Goal: Task Accomplishment & Management: Manage account settings

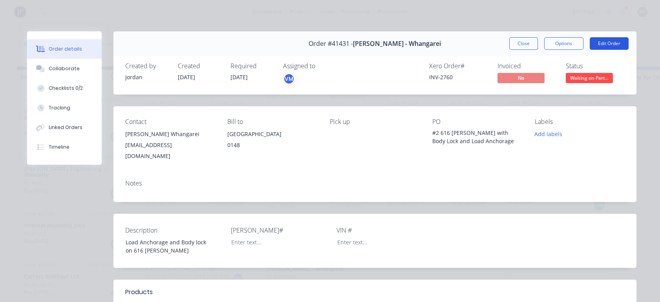
click at [603, 39] on button "Edit Order" at bounding box center [608, 43] width 39 height 13
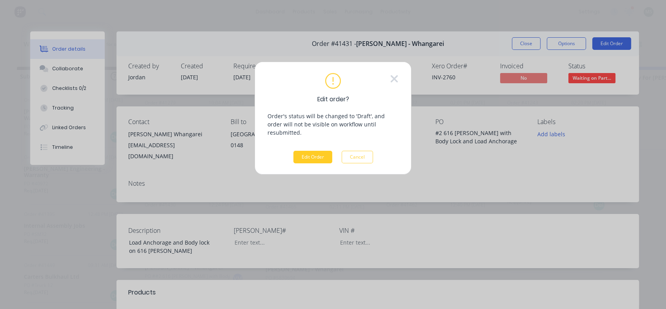
click at [308, 151] on button "Edit Order" at bounding box center [312, 157] width 39 height 13
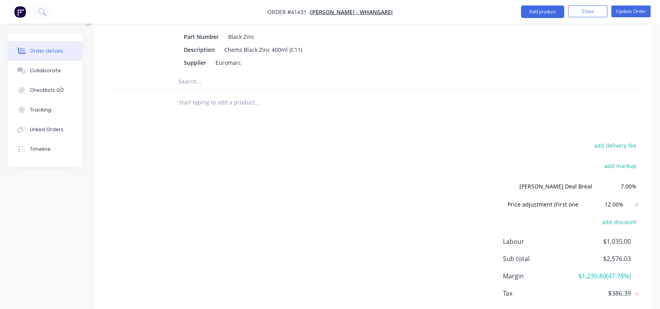
scroll to position [1621, 0]
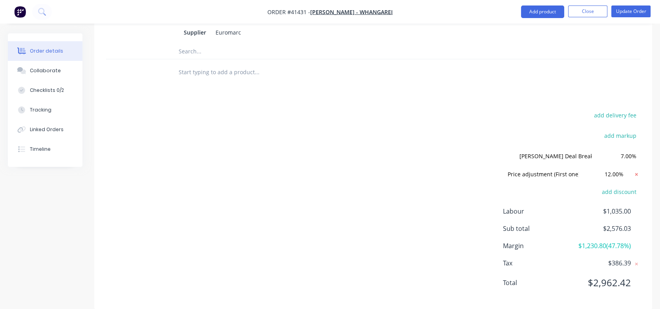
click at [634, 170] on icon at bounding box center [636, 174] width 8 height 8
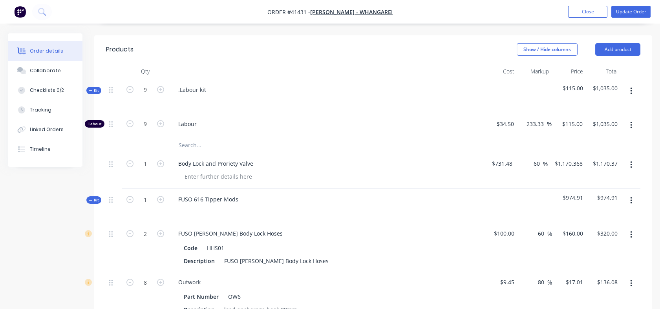
scroll to position [243, 0]
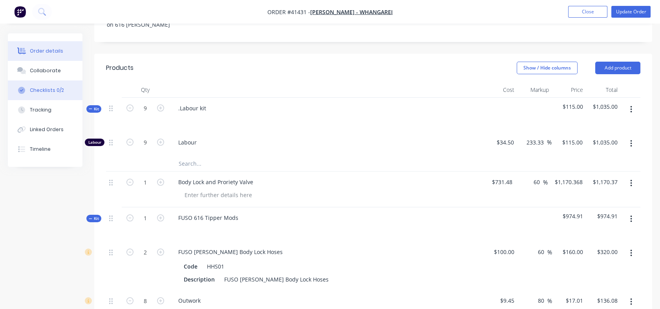
click at [40, 89] on div "Checklists 0/2" at bounding box center [47, 90] width 34 height 7
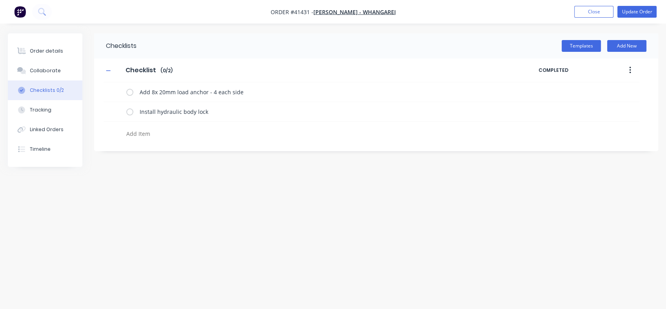
click at [137, 133] on textarea at bounding box center [295, 133] width 344 height 11
click at [140, 131] on textarea at bounding box center [295, 133] width 344 height 11
type textarea "x"
type textarea "t"
type textarea "x"
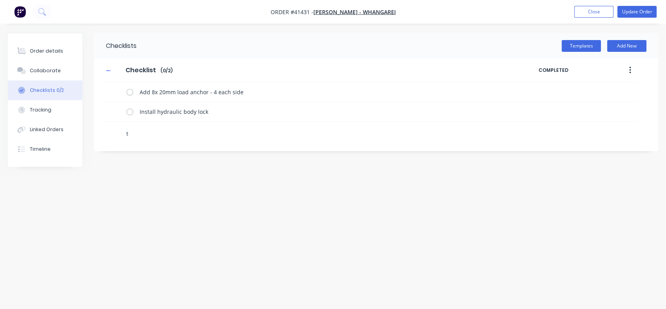
type textarea "ta"
type textarea "x"
type textarea "tak"
type textarea "x"
type textarea "take"
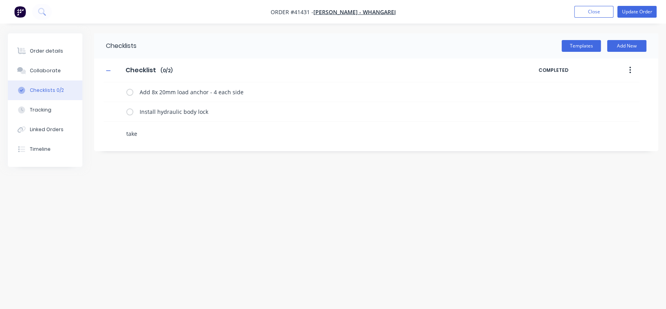
type textarea "x"
type textarea "take a"
type textarea "x"
type textarea "take a"
click at [634, 10] on button "Update Order" at bounding box center [637, 12] width 39 height 12
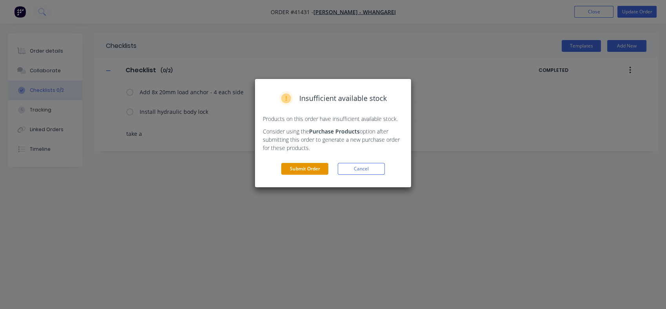
click at [298, 168] on button "Submit Order" at bounding box center [304, 169] width 47 height 12
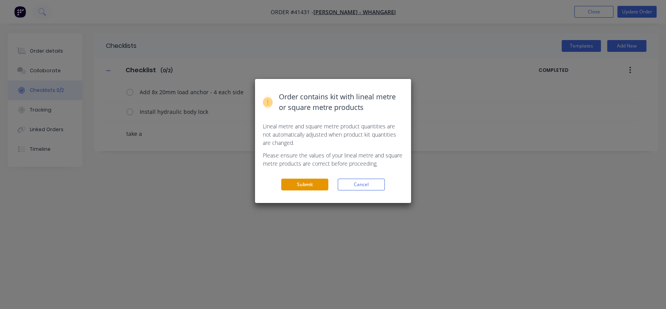
click at [299, 184] on button "Submit" at bounding box center [304, 185] width 47 height 12
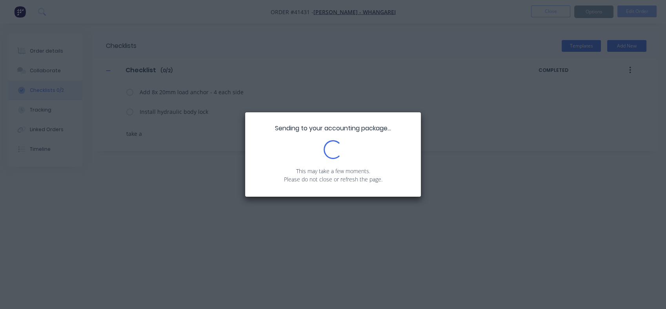
type textarea "x"
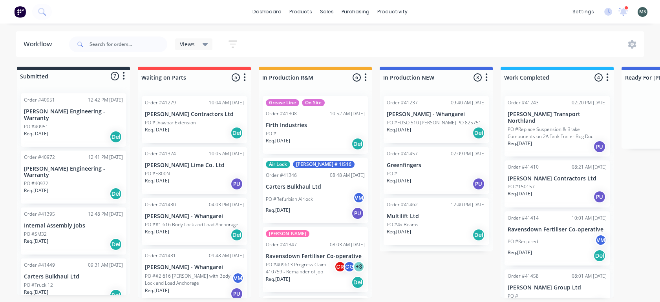
scroll to position [2, 0]
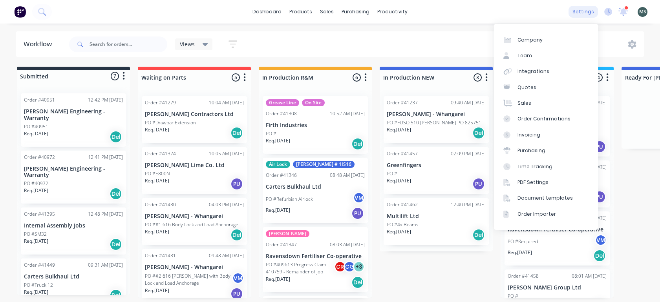
click at [581, 14] on div "settings" at bounding box center [582, 12] width 29 height 12
click at [527, 52] on div "Team" at bounding box center [524, 55] width 15 height 7
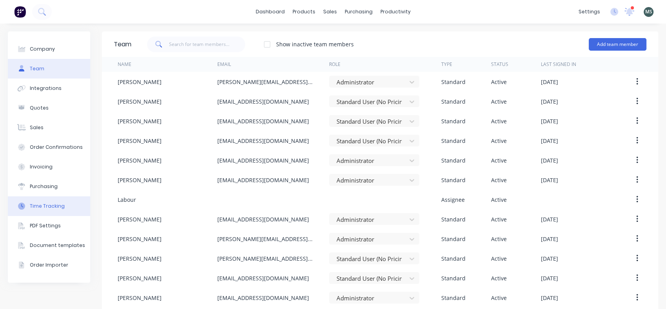
click at [38, 204] on div "Time Tracking" at bounding box center [47, 205] width 35 height 7
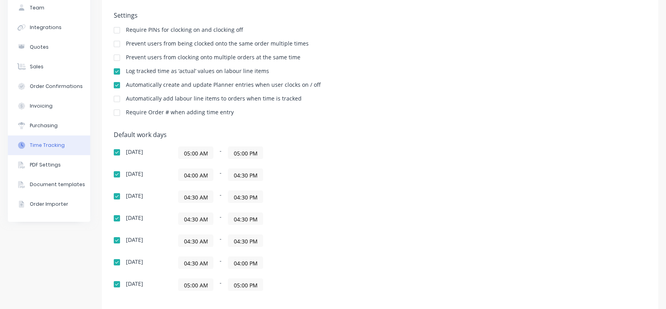
scroll to position [60, 0]
click at [38, 148] on div "Time Tracking" at bounding box center [47, 146] width 35 height 7
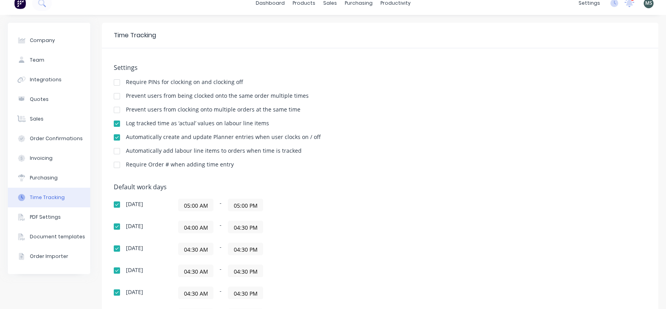
scroll to position [0, 0]
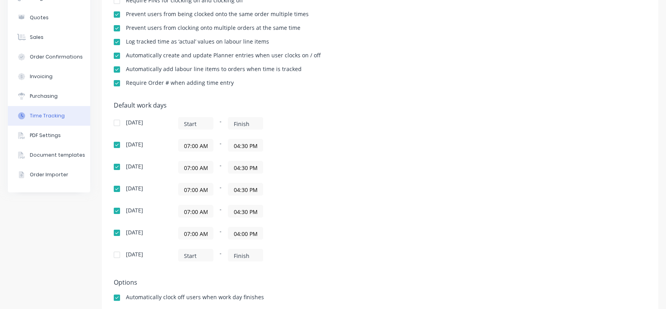
scroll to position [89, 0]
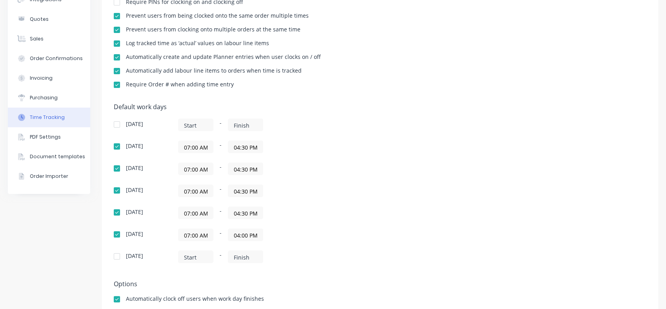
click at [183, 146] on input "07:00 AM" at bounding box center [196, 147] width 35 height 12
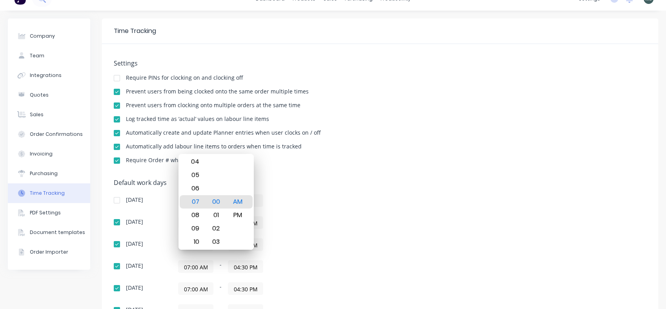
scroll to position [11, 0]
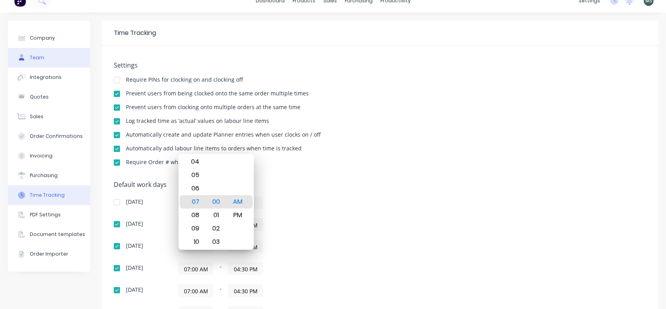
click at [36, 62] on button "Team" at bounding box center [49, 58] width 82 height 20
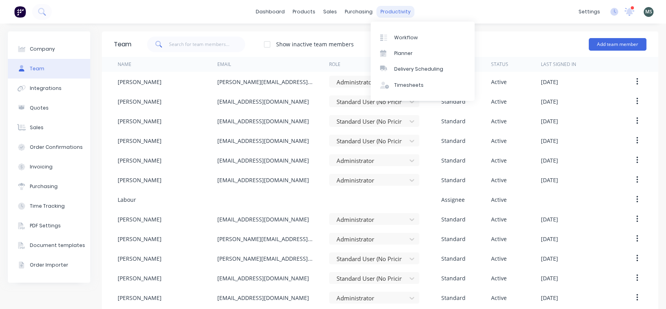
click at [384, 14] on div "productivity" at bounding box center [396, 12] width 38 height 12
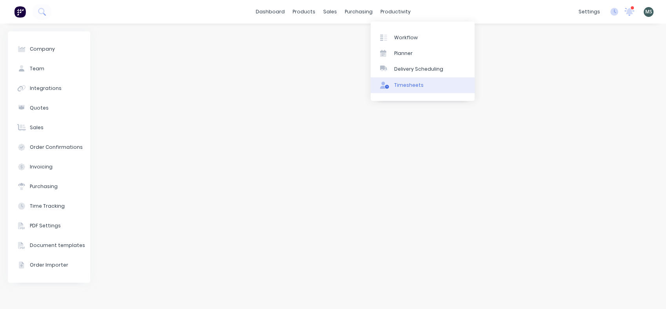
click at [400, 85] on div "Timesheets" at bounding box center [408, 85] width 29 height 7
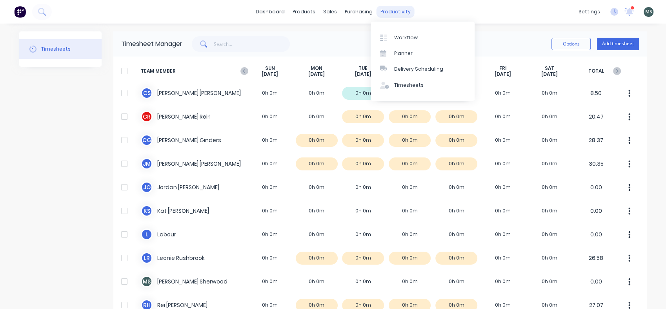
click at [399, 9] on div "productivity" at bounding box center [396, 12] width 38 height 12
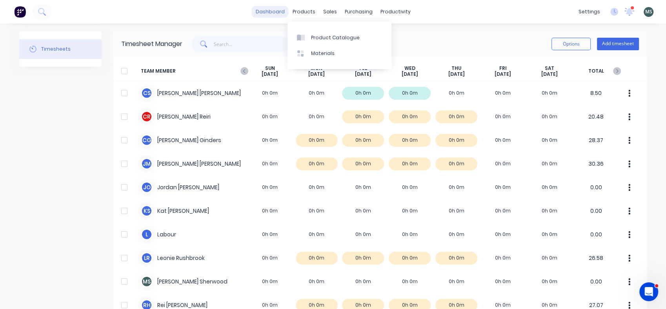
click at [278, 11] on link "dashboard" at bounding box center [270, 12] width 37 height 12
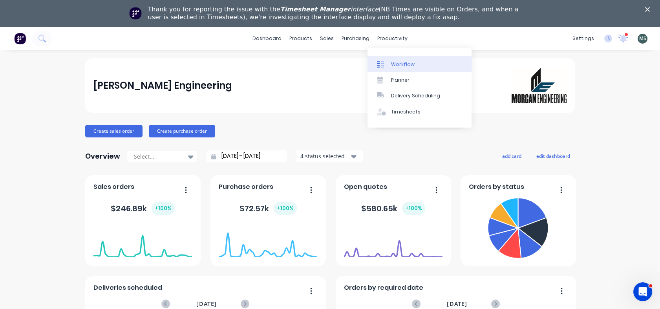
click at [394, 68] on link "Workflow" at bounding box center [419, 64] width 104 height 16
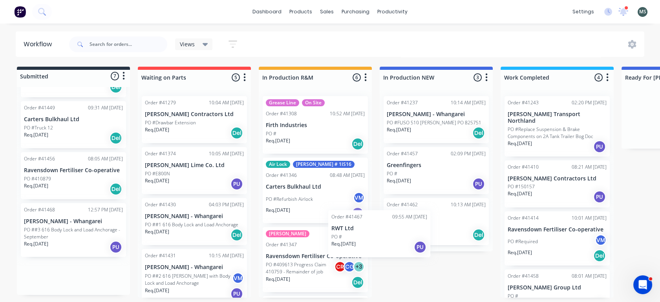
scroll to position [2, 0]
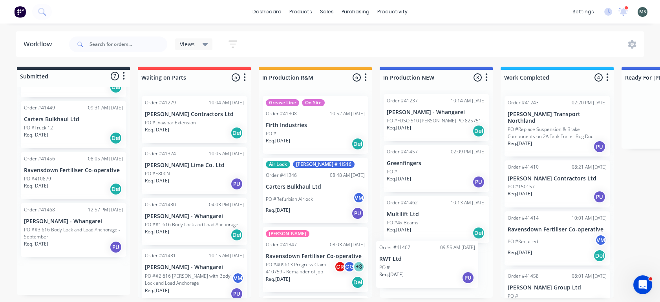
drag, startPoint x: 71, startPoint y: 208, endPoint x: 428, endPoint y: 260, distance: 361.1
click at [428, 260] on div "Submitted 7 Status colour #273444 hex #273444 Save Cancel Summaries Total order…" at bounding box center [648, 182] width 1308 height 231
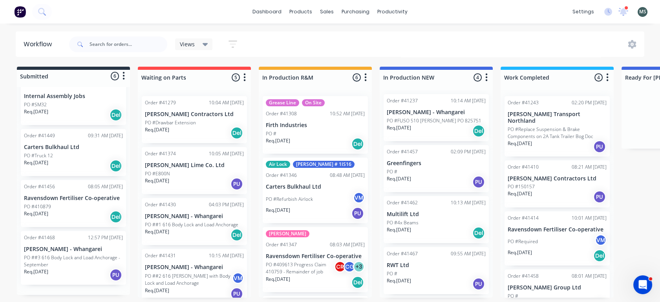
scroll to position [107, 0]
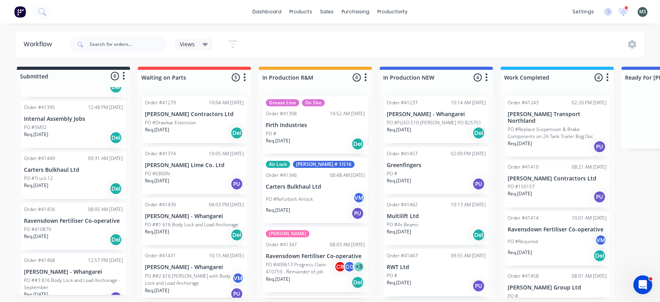
click at [412, 259] on div "Order #41467 09:55 AM 28/08/25 RWT Ltd PO # Req. 27/08/25 PU" at bounding box center [435, 272] width 105 height 47
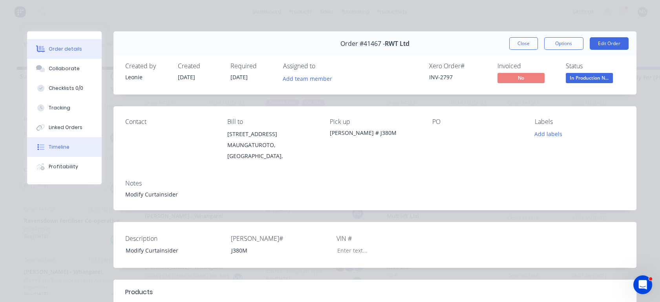
click at [56, 144] on div "Timeline" at bounding box center [59, 147] width 21 height 7
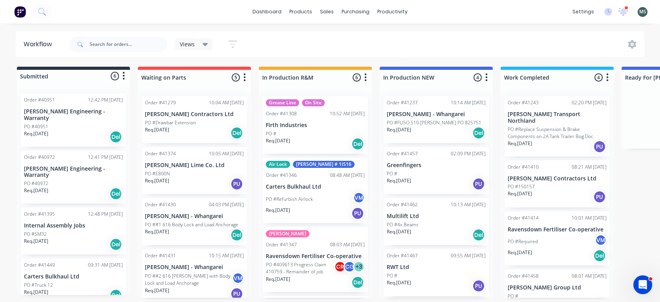
click at [411, 181] on p "Req. [DATE]" at bounding box center [398, 180] width 24 height 7
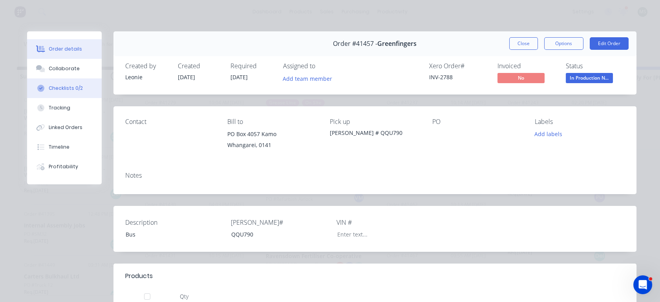
click at [67, 89] on div "Checklists 0/2" at bounding box center [66, 88] width 34 height 7
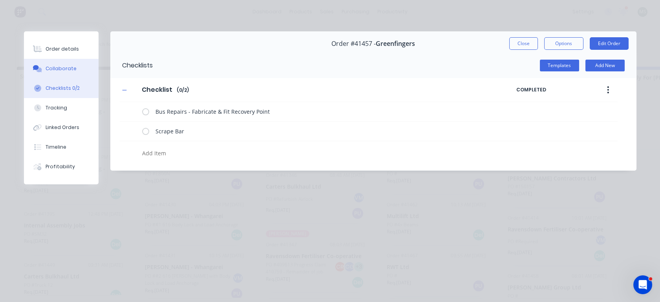
click at [66, 69] on div "Collaborate" at bounding box center [61, 68] width 31 height 7
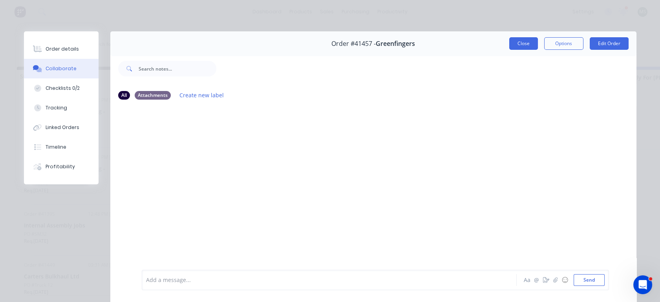
click at [519, 49] on button "Close" at bounding box center [523, 43] width 29 height 13
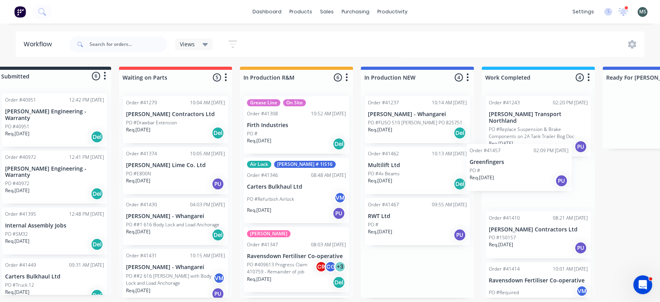
scroll to position [0, 24]
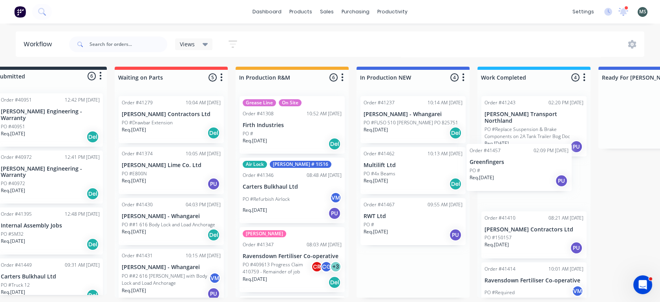
drag, startPoint x: 434, startPoint y: 180, endPoint x: 520, endPoint y: 178, distance: 86.0
click at [520, 178] on div "Submitted 6 Status colour #273444 hex #273444 Save Cancel Summaries Total order…" at bounding box center [625, 182] width 1308 height 231
click at [281, 279] on div "Req. [DATE] Del" at bounding box center [291, 282] width 99 height 13
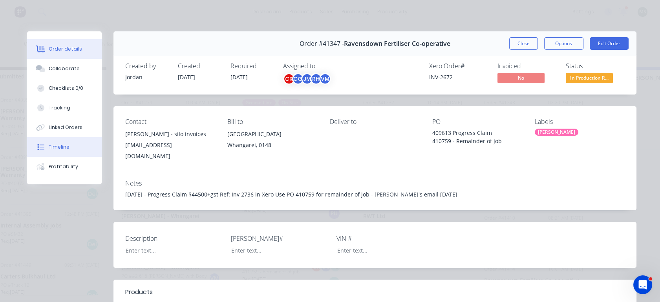
click at [56, 146] on div "Timeline" at bounding box center [59, 147] width 21 height 7
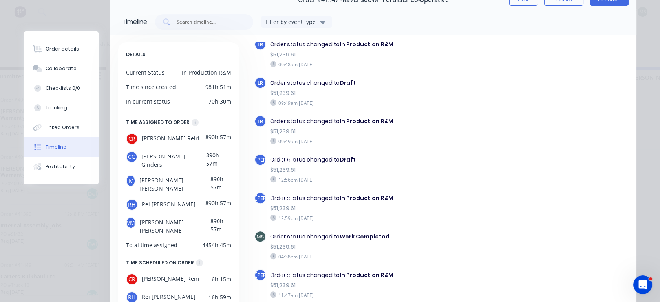
scroll to position [0, 0]
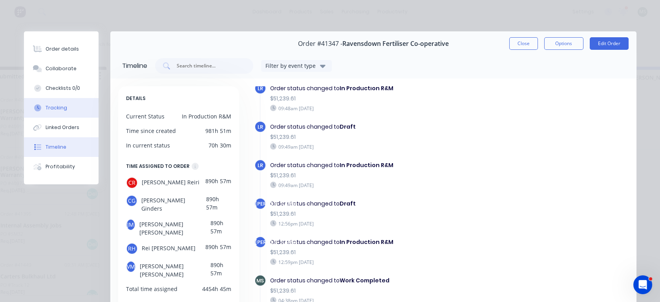
click at [47, 107] on div "Tracking" at bounding box center [57, 107] width 22 height 7
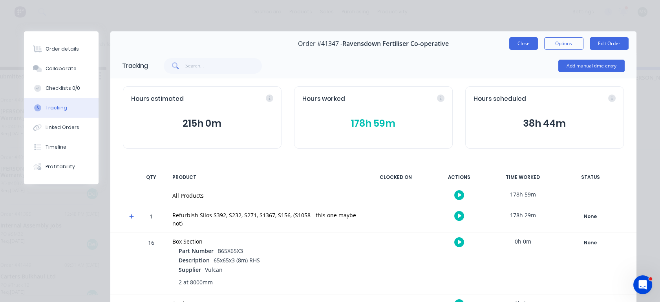
click at [515, 47] on button "Close" at bounding box center [523, 43] width 29 height 13
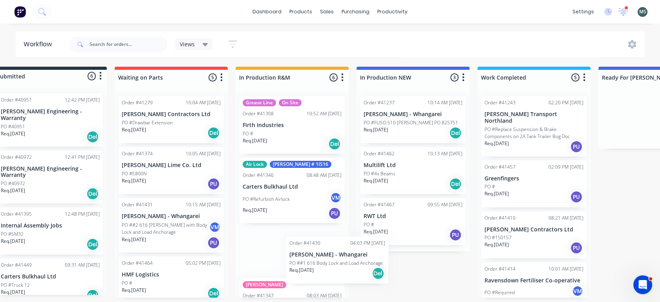
scroll to position [5, 0]
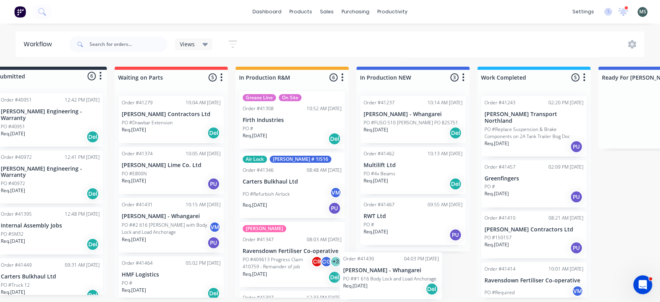
drag, startPoint x: 159, startPoint y: 230, endPoint x: 382, endPoint y: 286, distance: 230.4
click at [382, 286] on div "Submitted 6 Status colour #273444 hex #273444 Save Cancel Summaries Total order…" at bounding box center [625, 182] width 1308 height 231
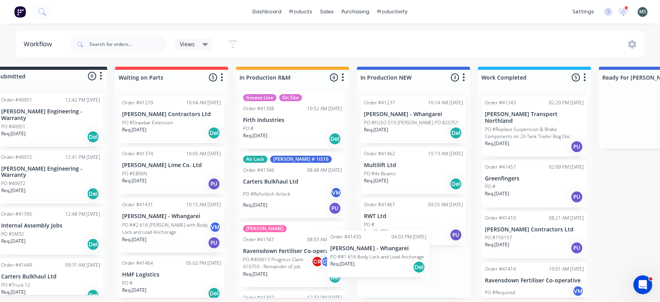
scroll to position [2, 0]
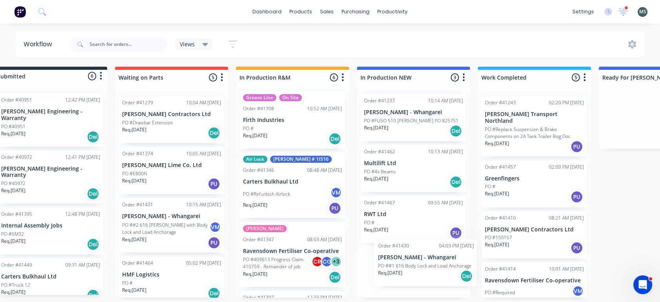
drag, startPoint x: 147, startPoint y: 221, endPoint x: 409, endPoint y: 266, distance: 265.9
click at [409, 266] on div "Submitted 6 Status colour #273444 hex #273444 Save Cancel Summaries Total order…" at bounding box center [625, 182] width 1308 height 231
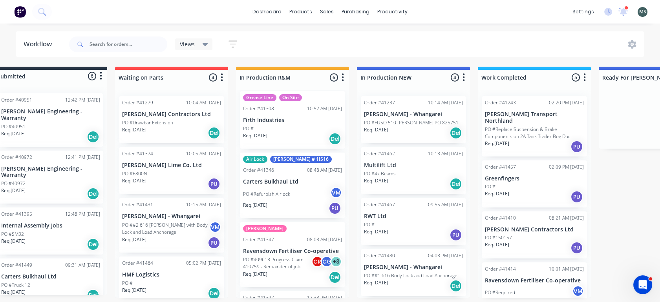
click at [156, 221] on div "PO ##2 616 [PERSON_NAME] with Body Lock and Load Anchorage VM" at bounding box center [171, 228] width 99 height 15
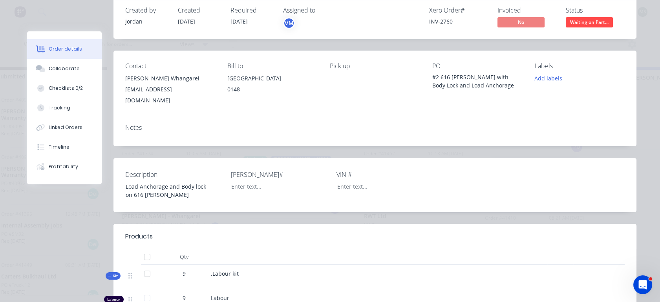
scroll to position [4, 0]
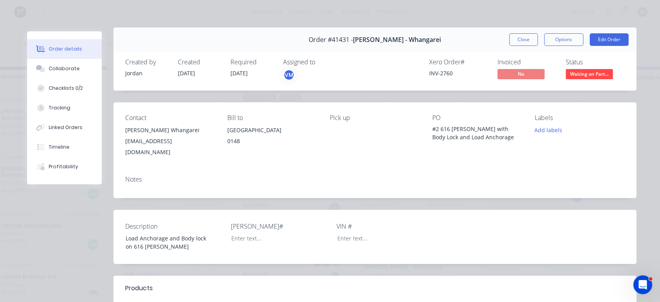
click at [146, 183] on div "Notes" at bounding box center [374, 179] width 499 height 7
click at [129, 190] on div "Notes" at bounding box center [374, 183] width 523 height 29
click at [143, 177] on div "Notes" at bounding box center [374, 179] width 499 height 7
click at [130, 179] on div "Notes" at bounding box center [374, 179] width 499 height 7
click at [124, 188] on div "Notes" at bounding box center [374, 183] width 523 height 29
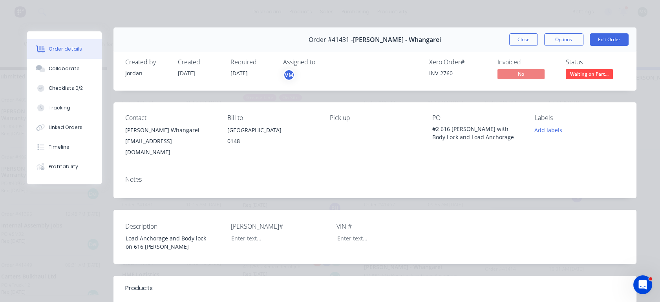
click at [124, 188] on div "Notes" at bounding box center [374, 183] width 523 height 29
drag, startPoint x: 124, startPoint y: 188, endPoint x: 150, endPoint y: 181, distance: 26.6
click at [150, 181] on div "Notes" at bounding box center [374, 183] width 523 height 29
drag, startPoint x: 150, startPoint y: 181, endPoint x: 129, endPoint y: 193, distance: 24.4
click at [129, 193] on div "Notes" at bounding box center [374, 183] width 523 height 29
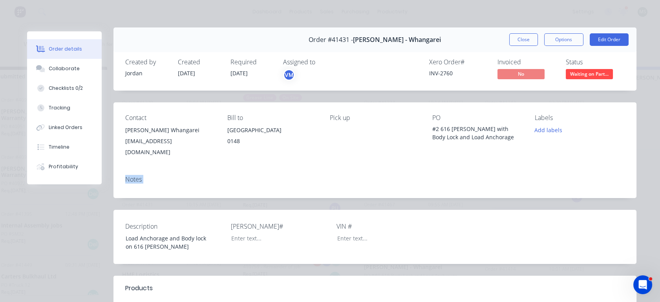
click at [141, 169] on div "Notes" at bounding box center [374, 183] width 523 height 29
click at [516, 47] on div "Order #41431 - [PERSON_NAME] - Whangarei Close Options Edit Order" at bounding box center [374, 39] width 523 height 25
click at [516, 45] on button "Close" at bounding box center [523, 39] width 29 height 13
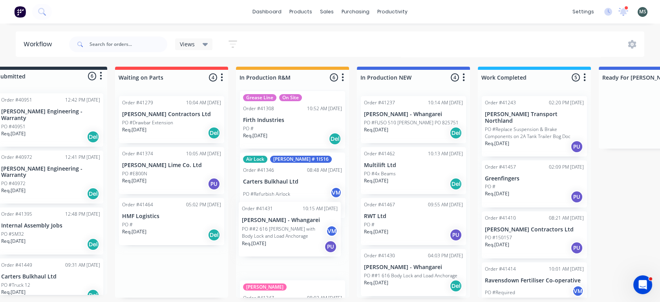
drag, startPoint x: 159, startPoint y: 235, endPoint x: 292, endPoint y: 240, distance: 133.1
click at [292, 240] on div "Submitted 6 Status colour #273444 hex #273444 Save Cancel Summaries Total order…" at bounding box center [625, 182] width 1308 height 231
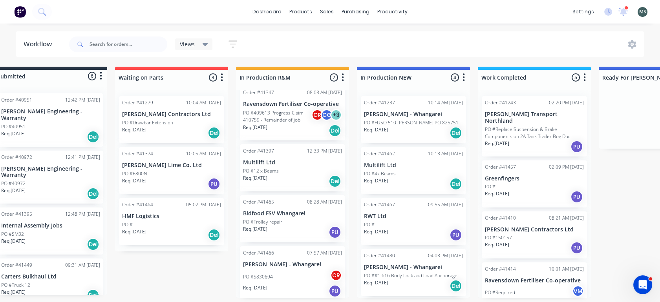
scroll to position [213, 0]
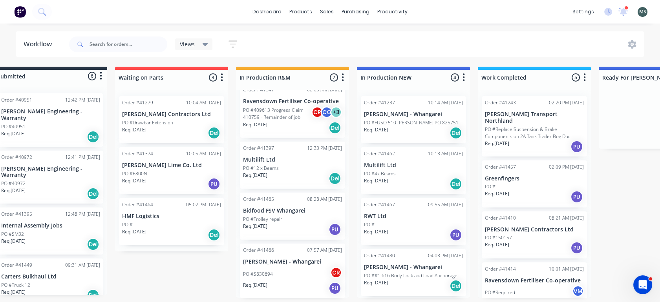
click at [388, 126] on p "Req. [DATE]" at bounding box center [376, 129] width 24 height 7
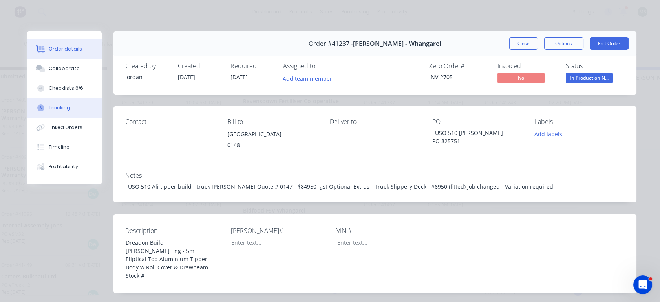
click at [56, 107] on div "Tracking" at bounding box center [60, 107] width 22 height 7
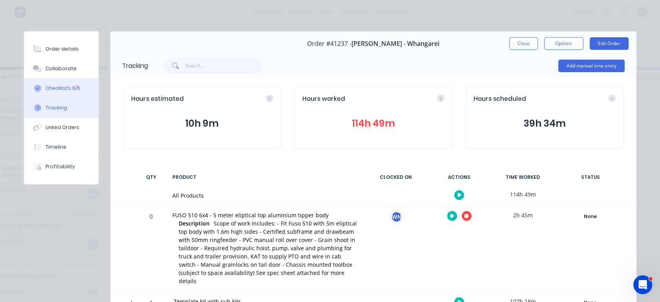
click at [48, 85] on div "Checklists 6/6" at bounding box center [63, 88] width 35 height 7
type textarea "x"
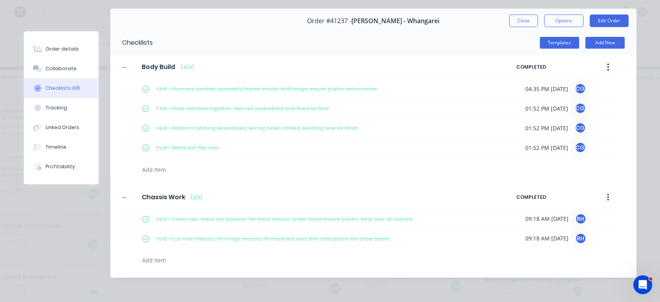
scroll to position [18, 0]
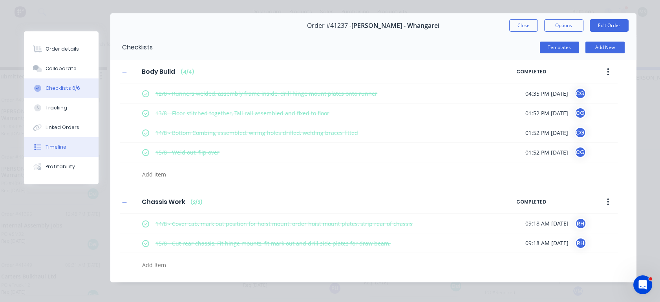
click at [51, 148] on div "Timeline" at bounding box center [56, 147] width 21 height 7
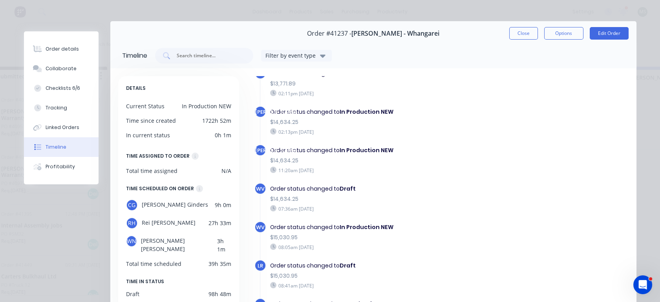
scroll to position [0, 0]
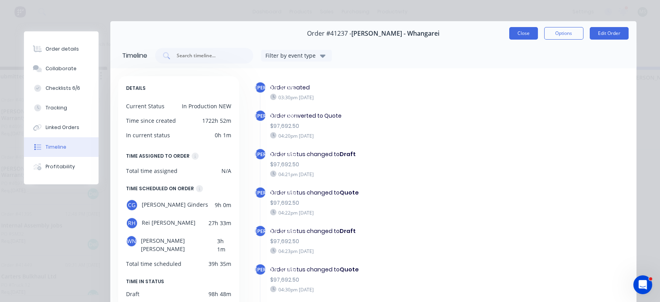
click at [517, 31] on button "Close" at bounding box center [523, 33] width 29 height 13
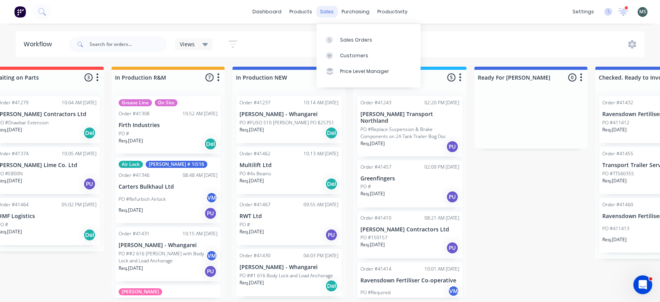
click at [330, 13] on div "sales" at bounding box center [327, 12] width 22 height 12
click at [346, 54] on div "Customers" at bounding box center [354, 55] width 28 height 7
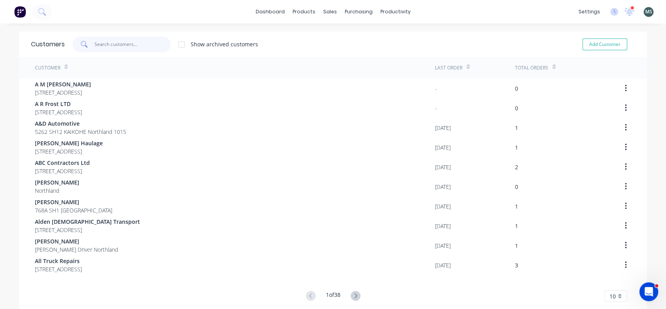
click at [130, 49] on input "text" at bounding box center [133, 44] width 77 height 16
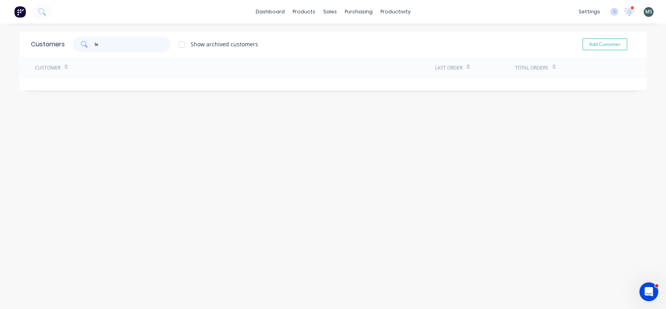
type input "l"
type input "j"
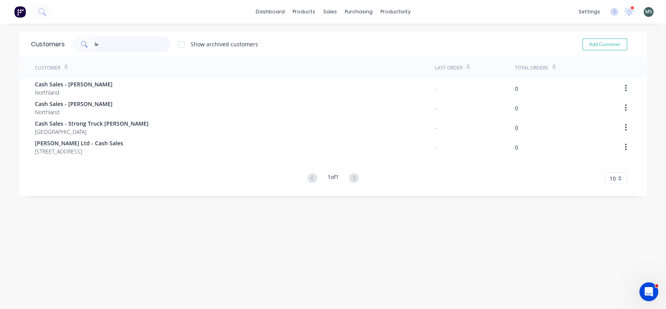
click at [115, 43] on input "le" at bounding box center [133, 44] width 77 height 16
type input "l"
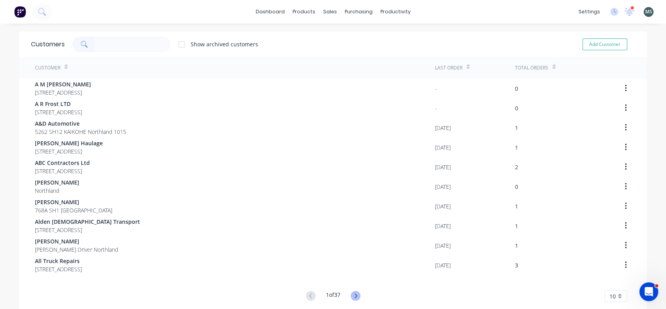
click at [356, 295] on icon at bounding box center [356, 296] width 10 height 10
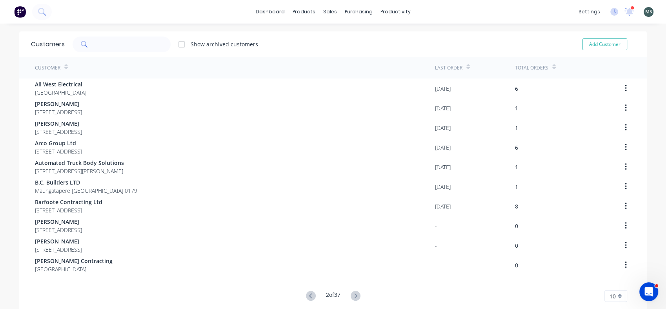
click at [356, 295] on icon at bounding box center [356, 296] width 10 height 10
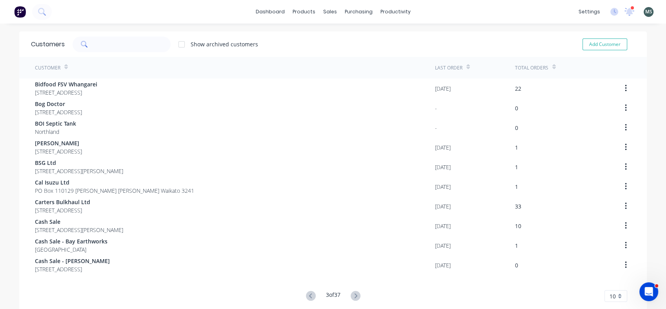
click at [356, 295] on icon at bounding box center [356, 296] width 10 height 10
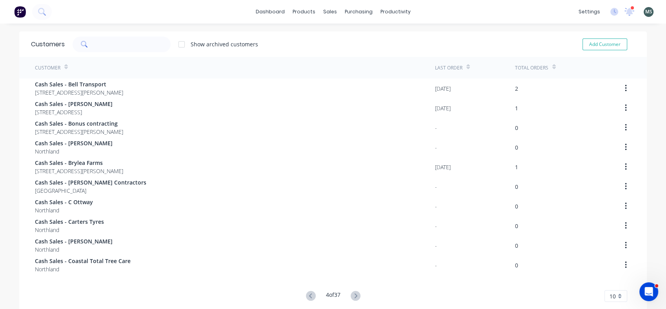
click at [356, 295] on icon at bounding box center [356, 296] width 10 height 10
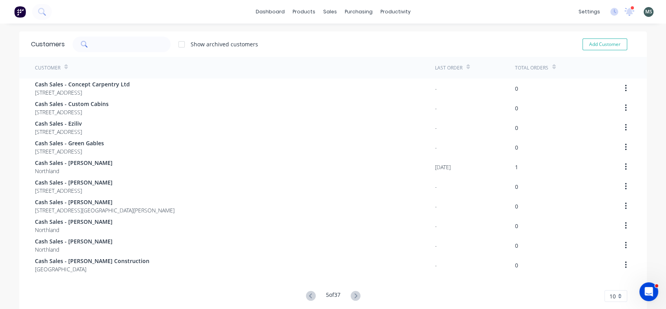
click at [356, 295] on icon at bounding box center [356, 296] width 10 height 10
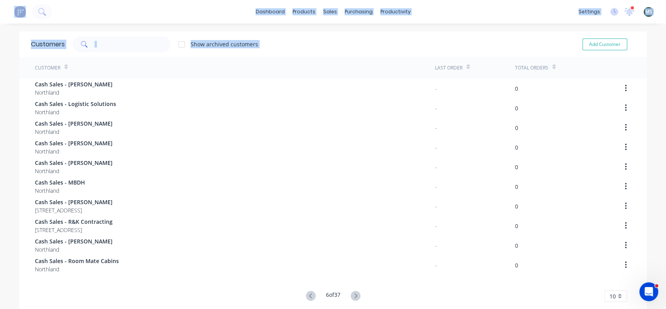
click at [356, 295] on div "Customers Show archived customers Add Customer Customer Last Order Total Orders…" at bounding box center [333, 182] width 628 height 302
click at [355, 293] on icon at bounding box center [356, 296] width 10 height 10
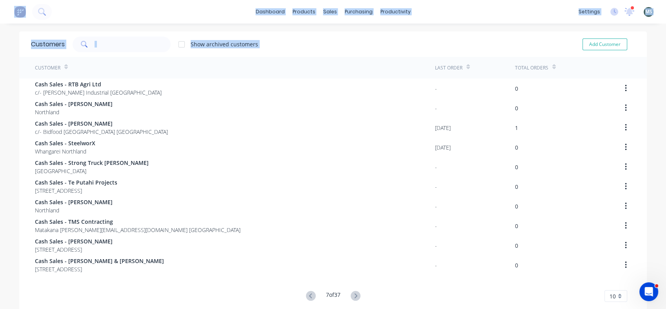
click at [355, 293] on icon at bounding box center [356, 296] width 10 height 10
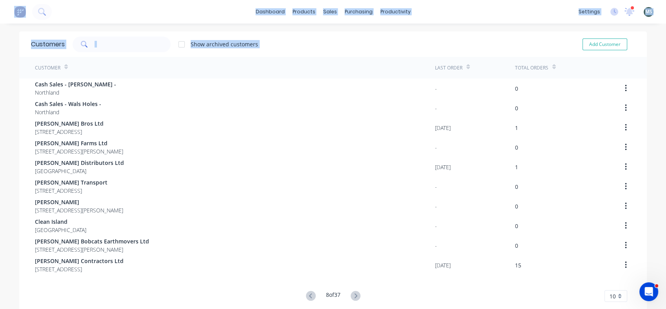
click at [355, 293] on icon at bounding box center [356, 296] width 10 height 10
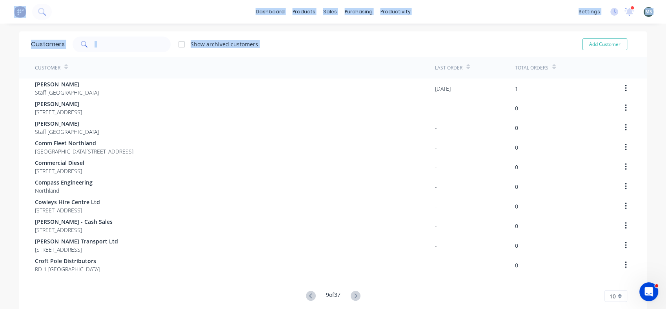
click at [355, 293] on icon at bounding box center [356, 296] width 10 height 10
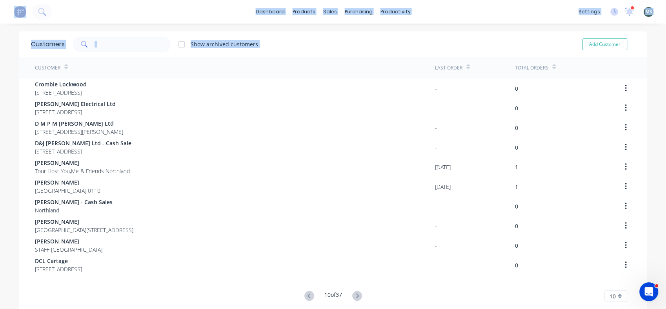
click at [356, 293] on icon at bounding box center [357, 295] width 3 height 5
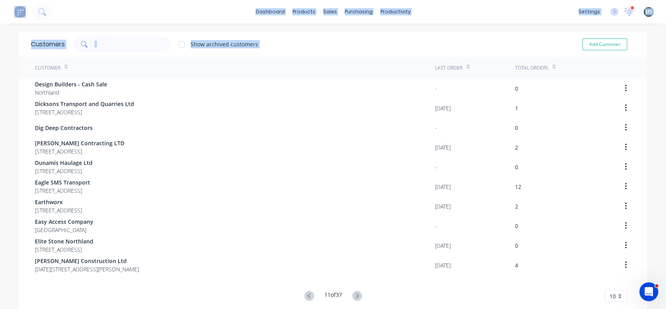
click at [356, 293] on icon at bounding box center [357, 295] width 3 height 5
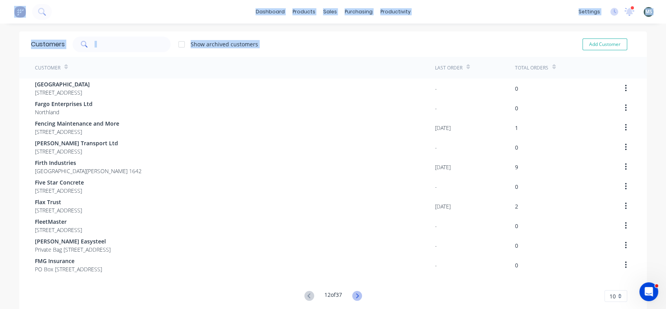
click at [355, 293] on g at bounding box center [357, 296] width 10 height 10
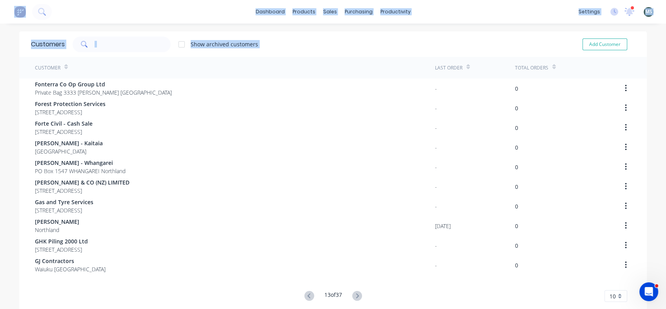
click at [356, 293] on icon at bounding box center [357, 295] width 3 height 5
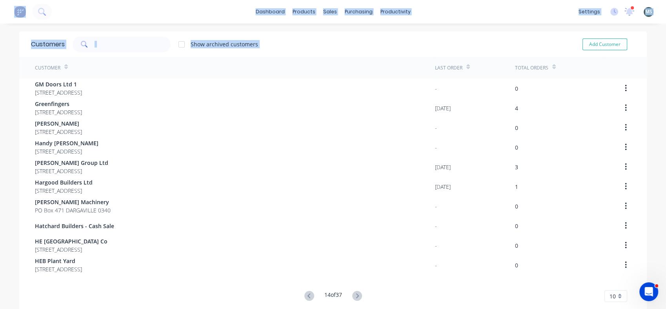
click at [356, 293] on icon at bounding box center [357, 295] width 3 height 5
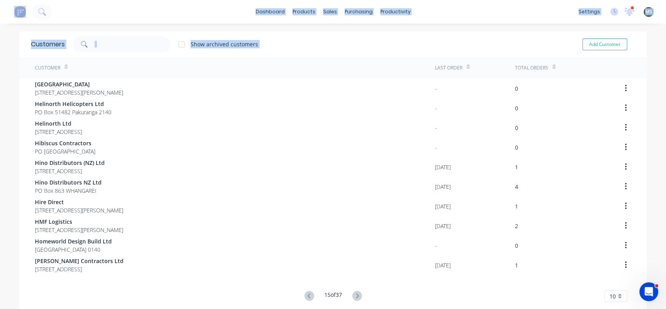
click at [356, 293] on icon at bounding box center [357, 295] width 3 height 5
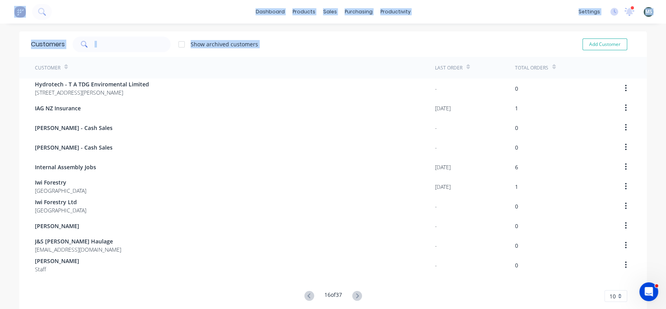
click at [356, 293] on icon at bounding box center [357, 295] width 3 height 5
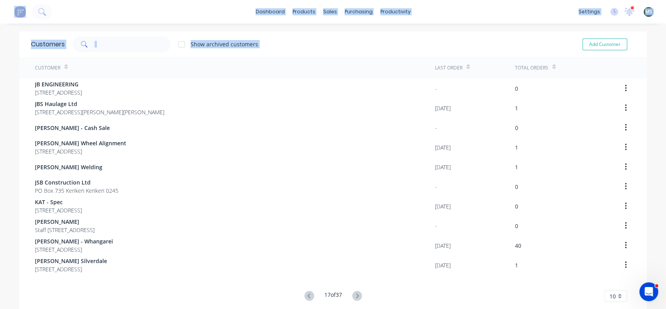
click at [356, 293] on icon at bounding box center [357, 295] width 3 height 5
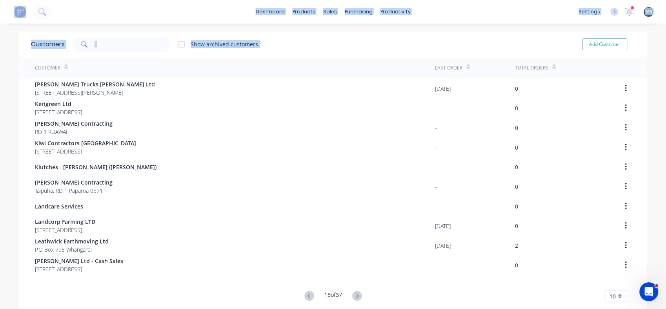
click at [356, 293] on icon at bounding box center [357, 295] width 3 height 5
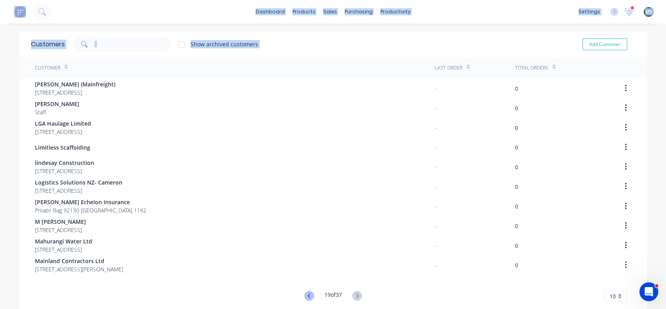
click at [304, 294] on icon at bounding box center [309, 296] width 10 height 10
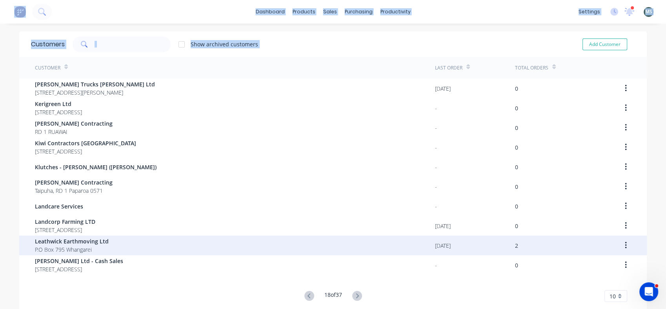
click at [53, 242] on span "Leathwick Earthmoving Ltd" at bounding box center [72, 241] width 74 height 8
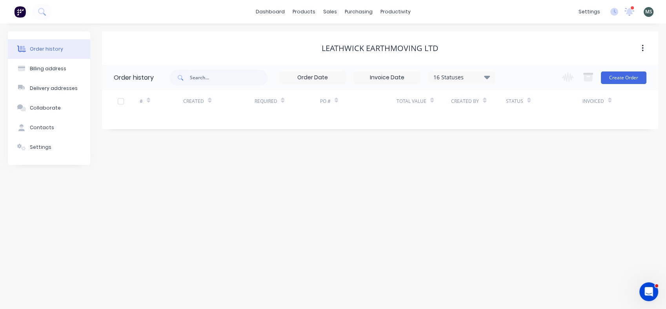
click at [486, 77] on icon at bounding box center [487, 77] width 6 height 4
click at [527, 183] on label at bounding box center [527, 183] width 0 height 0
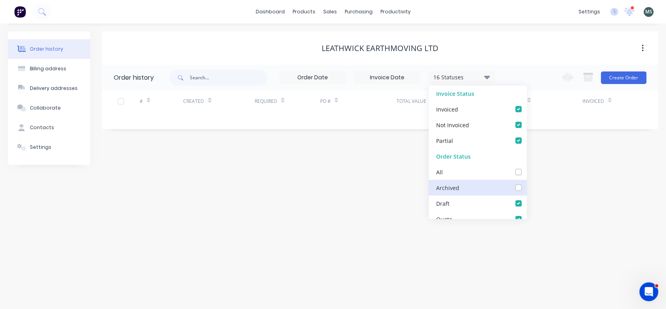
click at [527, 186] on input "checkbox" at bounding box center [530, 186] width 6 height 7
checkbox input "true"
click at [273, 208] on div "Order history Billing address Delivery addresses Collaborate Contacts Settings …" at bounding box center [333, 166] width 666 height 285
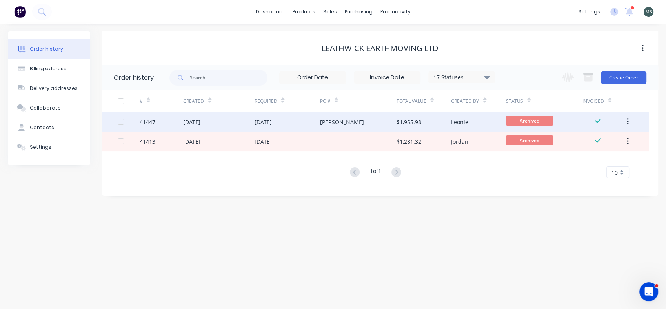
click at [192, 124] on div "[DATE]" at bounding box center [191, 122] width 17 height 8
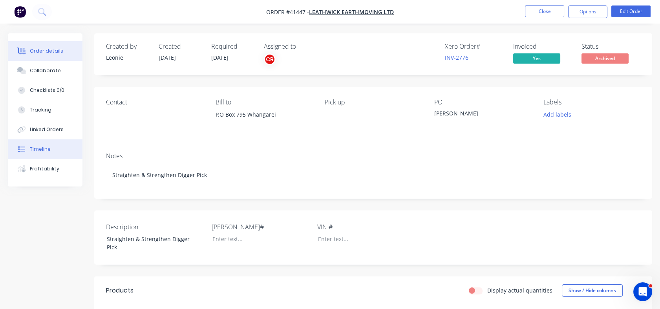
click at [42, 148] on div "Timeline" at bounding box center [40, 149] width 21 height 7
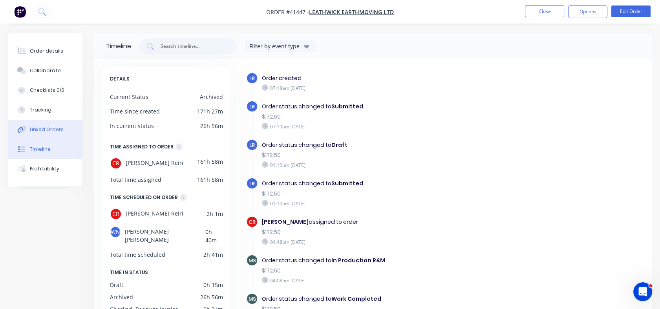
click at [42, 130] on div "Linked Orders" at bounding box center [47, 129] width 34 height 7
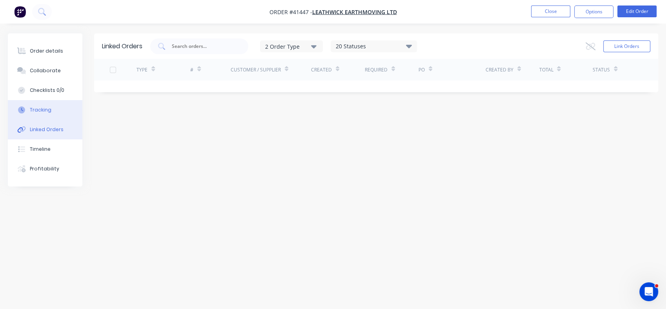
click at [41, 112] on div "Tracking" at bounding box center [41, 109] width 22 height 7
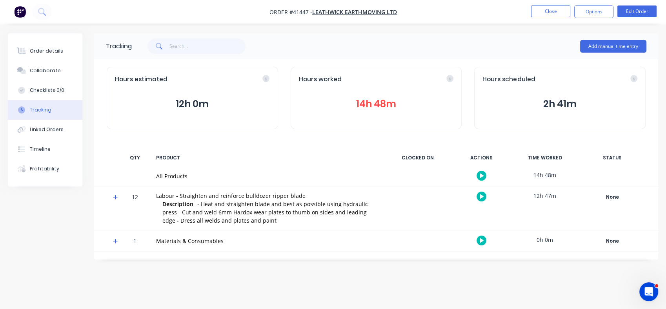
click at [339, 111] on button "14h 48m" at bounding box center [376, 104] width 155 height 15
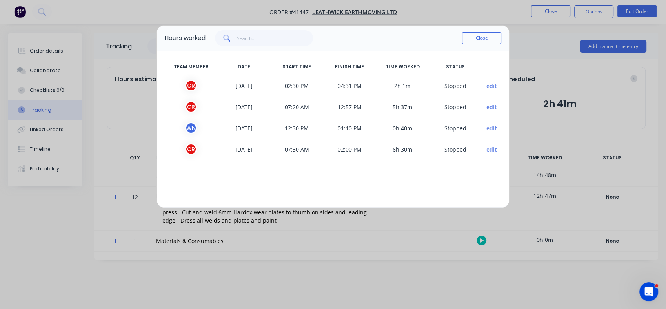
click at [44, 53] on div "Hours worked Close TEAM MEMBER DATE START TIME FINISH TIME TIME WORKED STATUS C…" at bounding box center [333, 154] width 666 height 309
click at [33, 102] on div "Hours worked Close TEAM MEMBER DATE START TIME FINISH TIME TIME WORKED STATUS C…" at bounding box center [333, 154] width 666 height 309
click at [475, 39] on button "Close" at bounding box center [481, 38] width 39 height 12
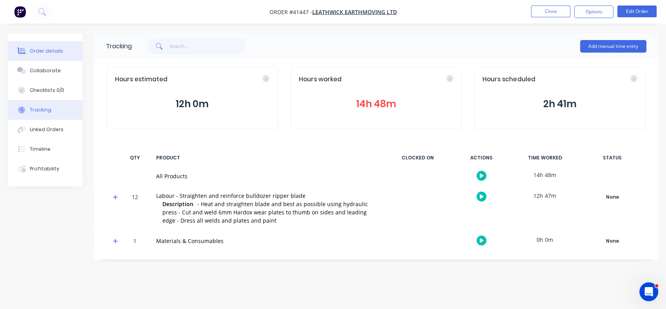
click at [43, 49] on div "Order details" at bounding box center [46, 50] width 33 height 7
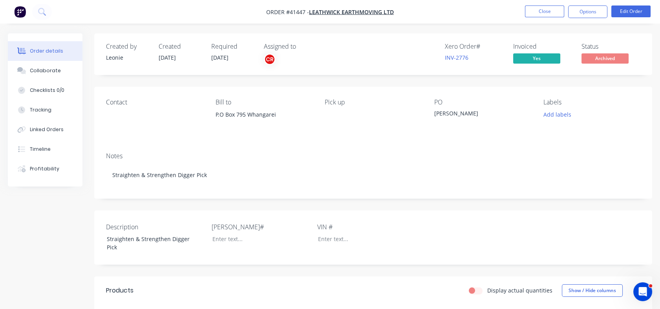
click at [35, 54] on div "Order details" at bounding box center [46, 50] width 33 height 7
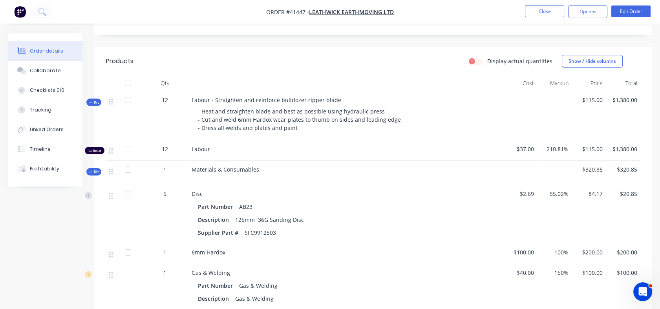
scroll to position [233, 0]
